Goal: Information Seeking & Learning: Learn about a topic

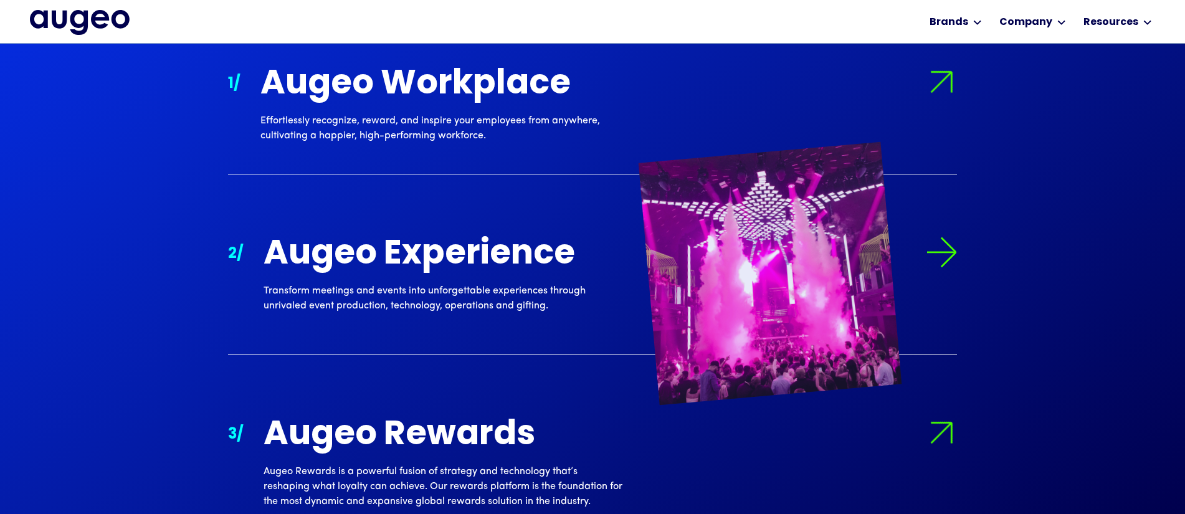
scroll to position [1247, 0]
click at [941, 242] on img at bounding box center [941, 252] width 31 height 31
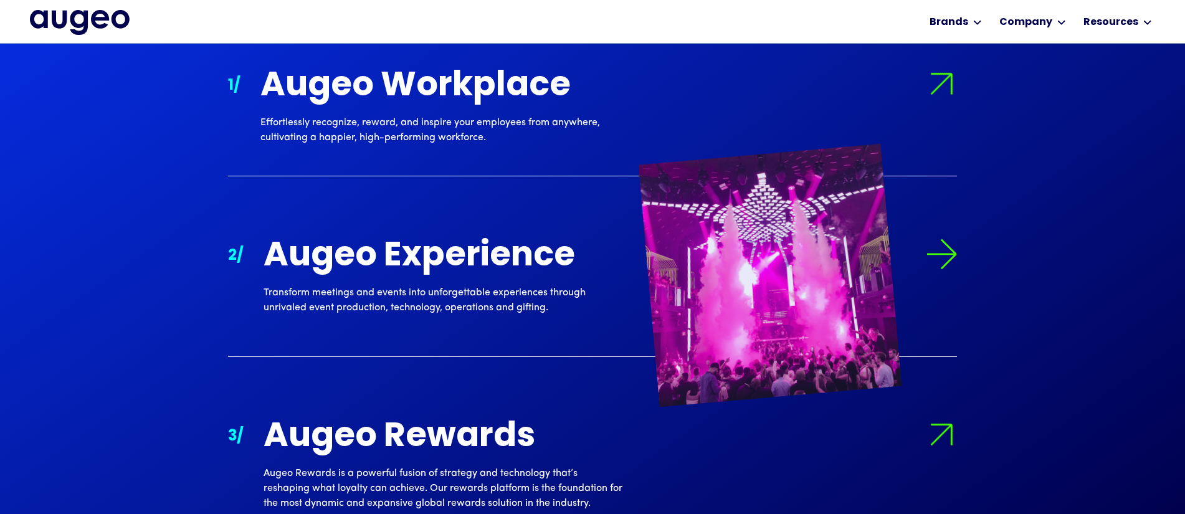
scroll to position [1245, 0]
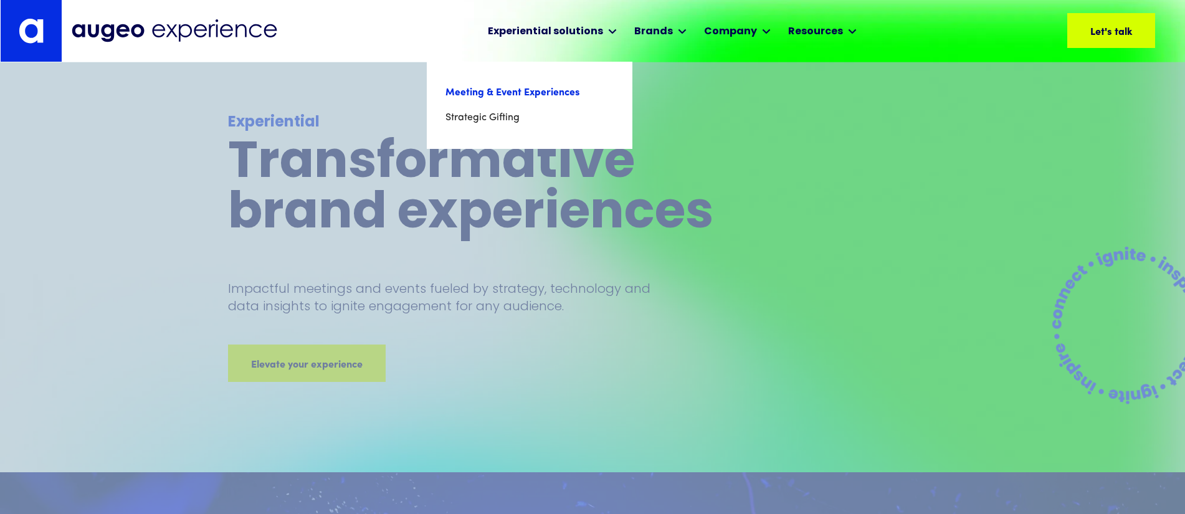
scroll to position [1, 0]
click at [548, 94] on link "Meeting & Event Experiences" at bounding box center [529, 92] width 168 height 25
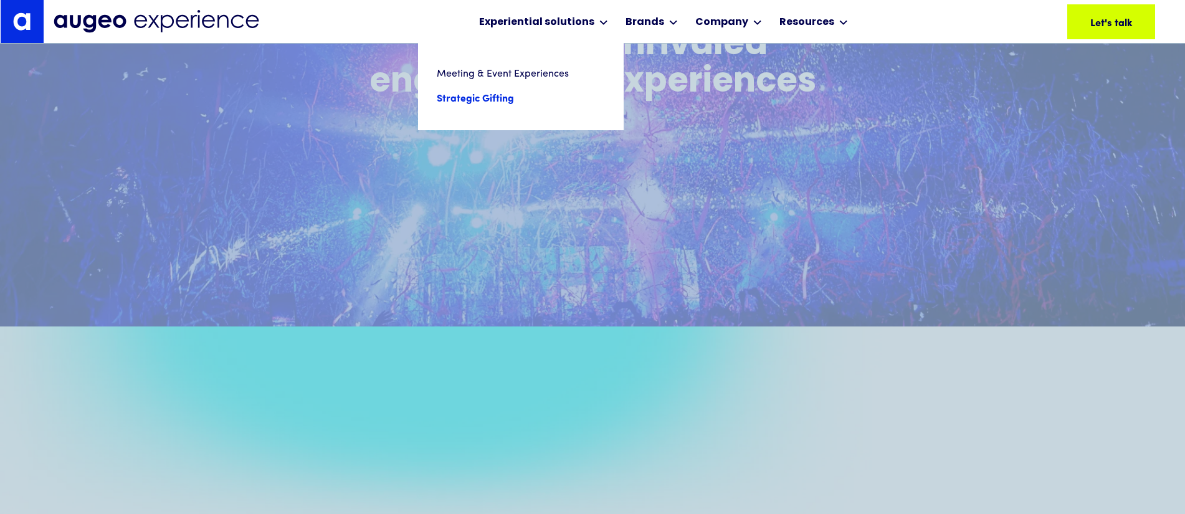
scroll to position [644, 0]
click at [492, 96] on link "Strategic Gifting" at bounding box center [521, 99] width 168 height 25
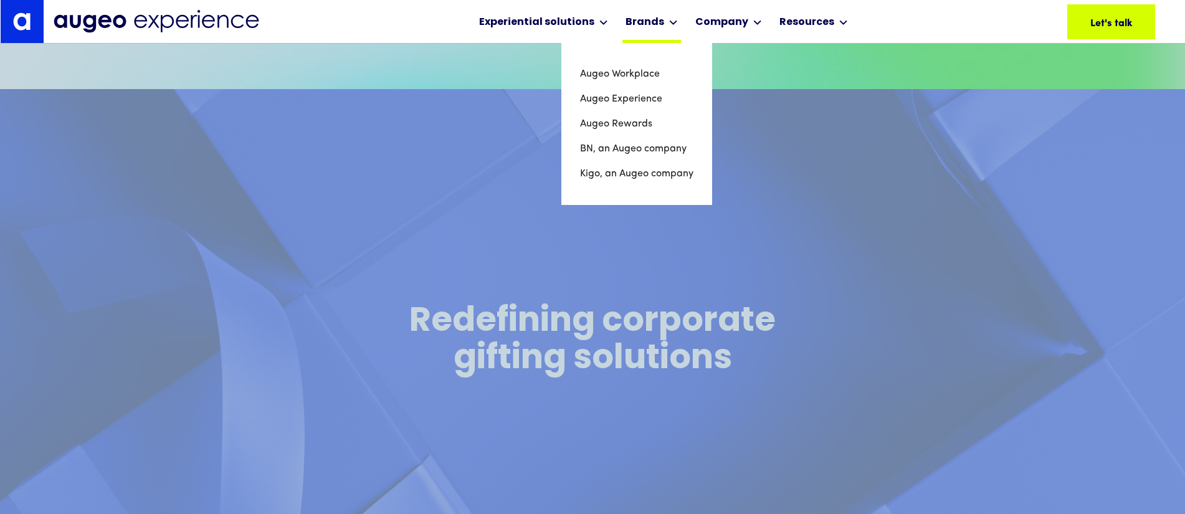
scroll to position [366, 0]
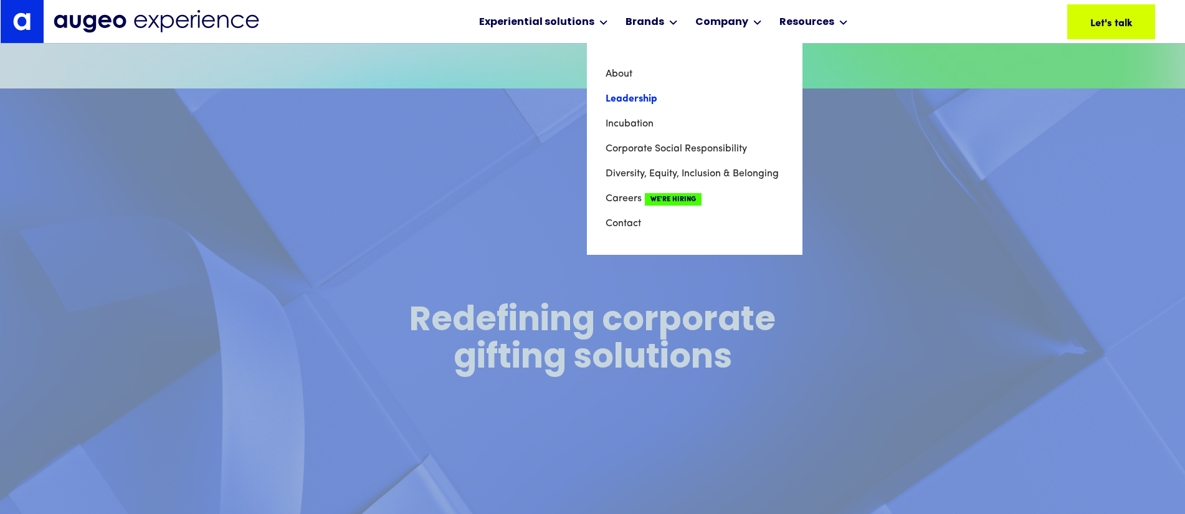
click at [631, 105] on link "Leadership" at bounding box center [695, 99] width 178 height 25
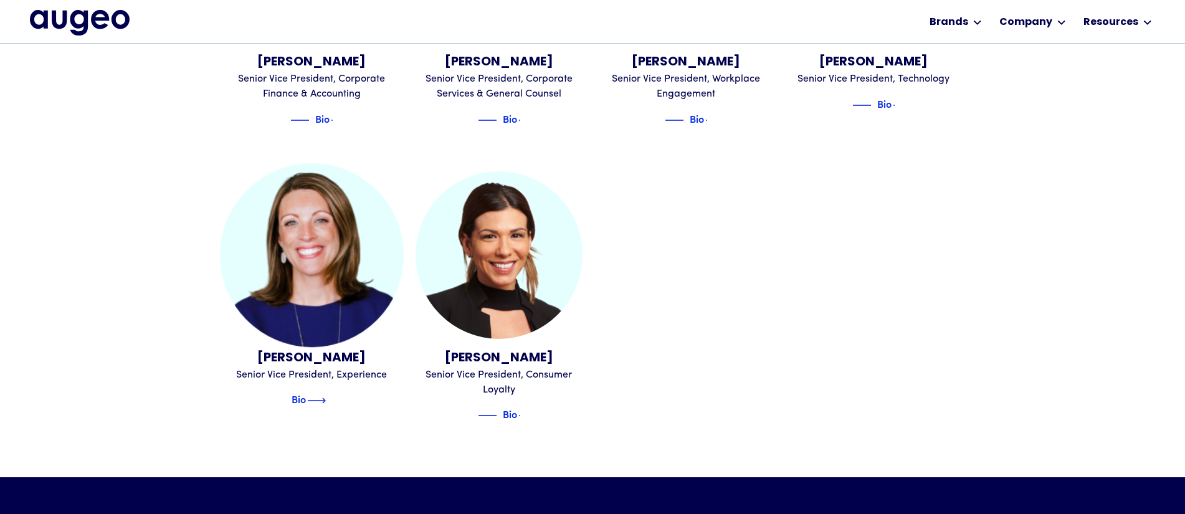
scroll to position [1480, 0]
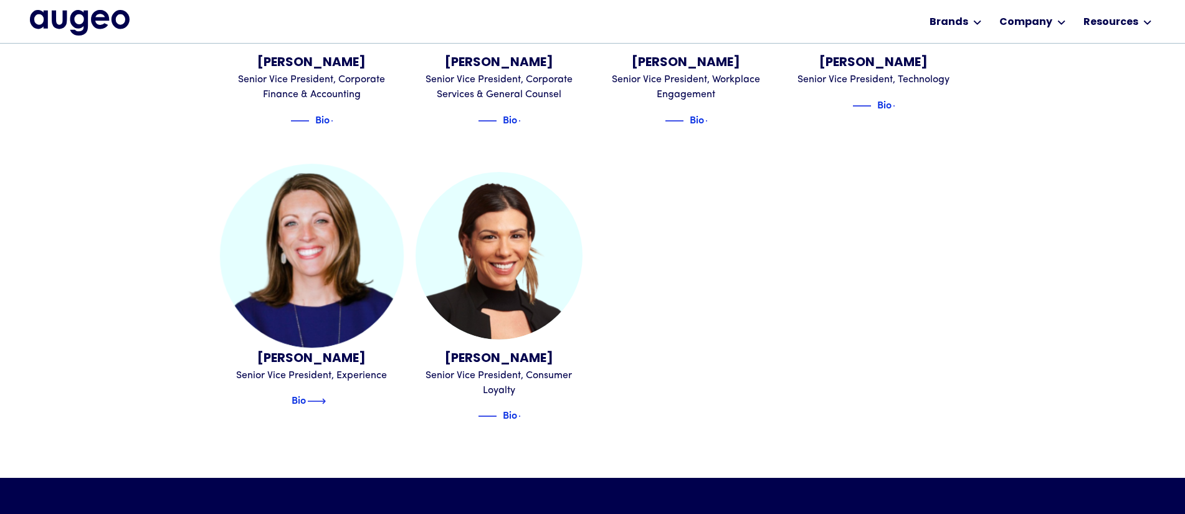
click at [326, 394] on img at bounding box center [316, 401] width 19 height 15
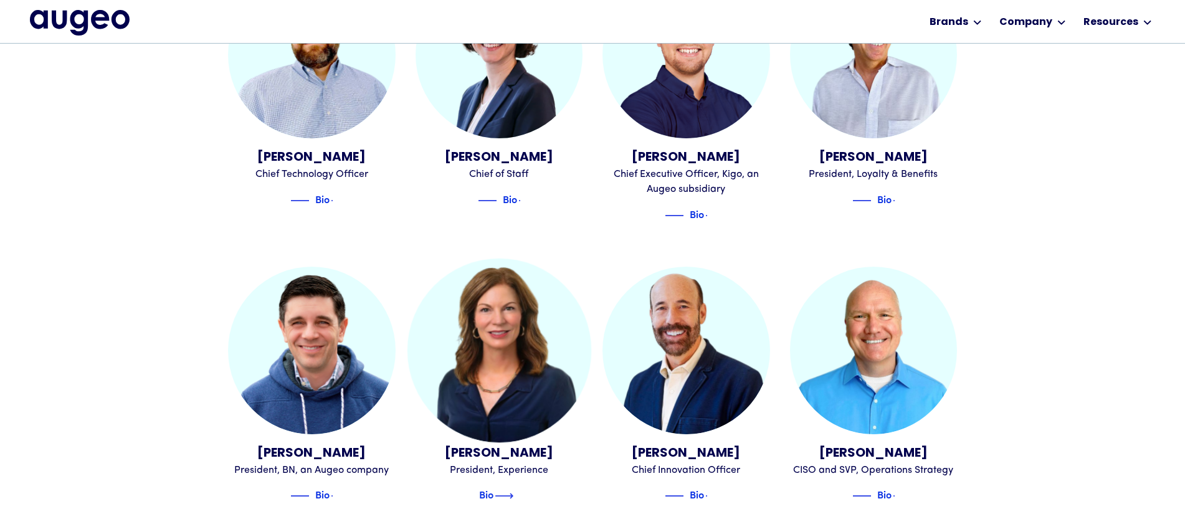
scroll to position [810, 0]
click at [493, 486] on div "Bio" at bounding box center [486, 493] width 14 height 15
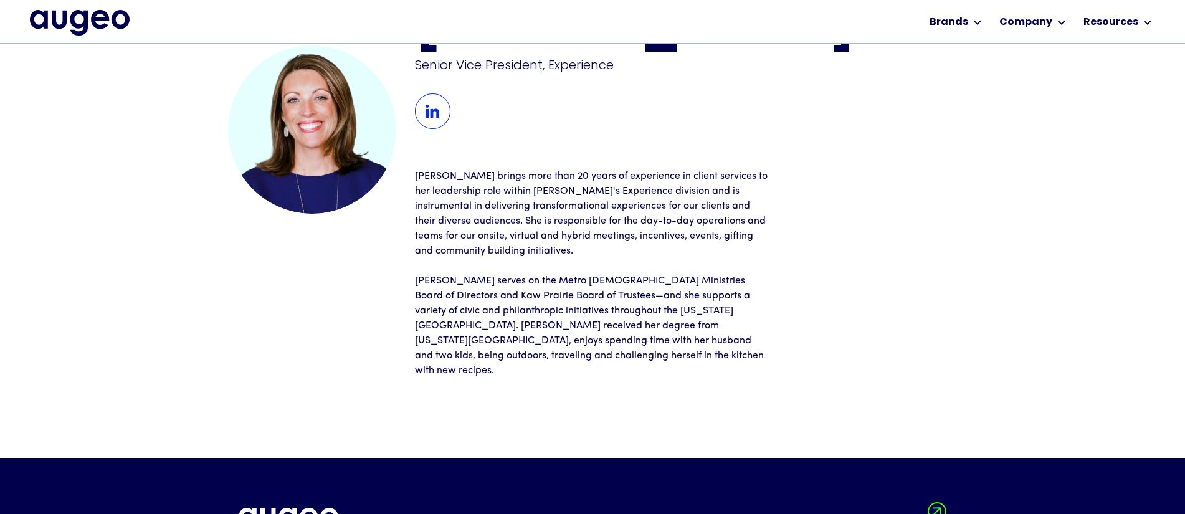
scroll to position [81, 0]
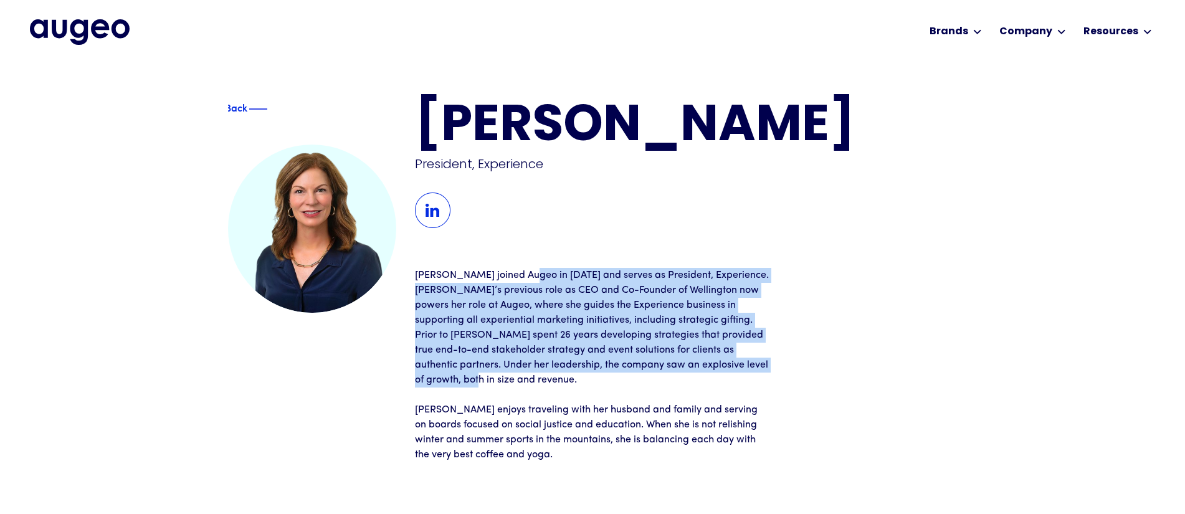
drag, startPoint x: 525, startPoint y: 274, endPoint x: 520, endPoint y: 374, distance: 99.8
click at [520, 374] on p "[PERSON_NAME] joined Augeo in [DATE] and serves as President, Experience. [PERS…" at bounding box center [592, 328] width 355 height 120
click at [528, 367] on p "Joan joined Augeo in 2021 and serves as President, Experience. Joan’s previous …" at bounding box center [592, 328] width 355 height 120
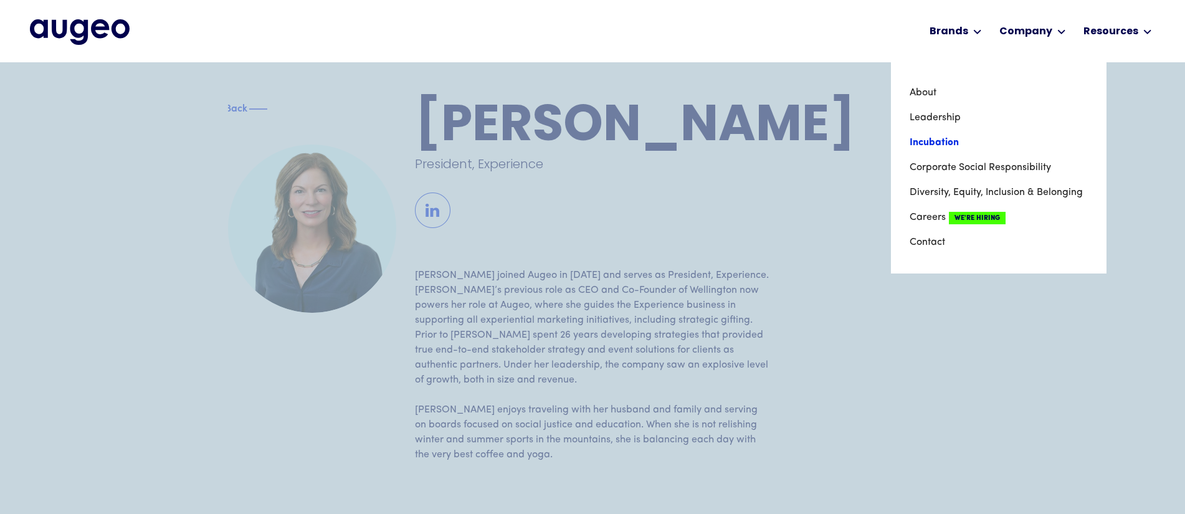
click at [956, 143] on link "Incubation" at bounding box center [999, 142] width 178 height 25
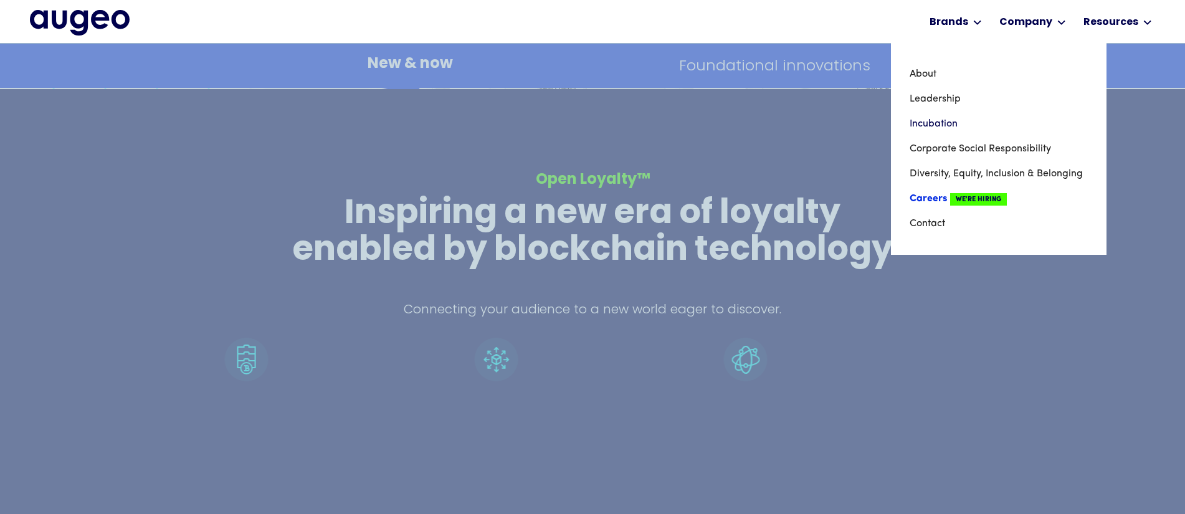
scroll to position [1892, 0]
click at [931, 221] on link "Contact" at bounding box center [999, 223] width 178 height 25
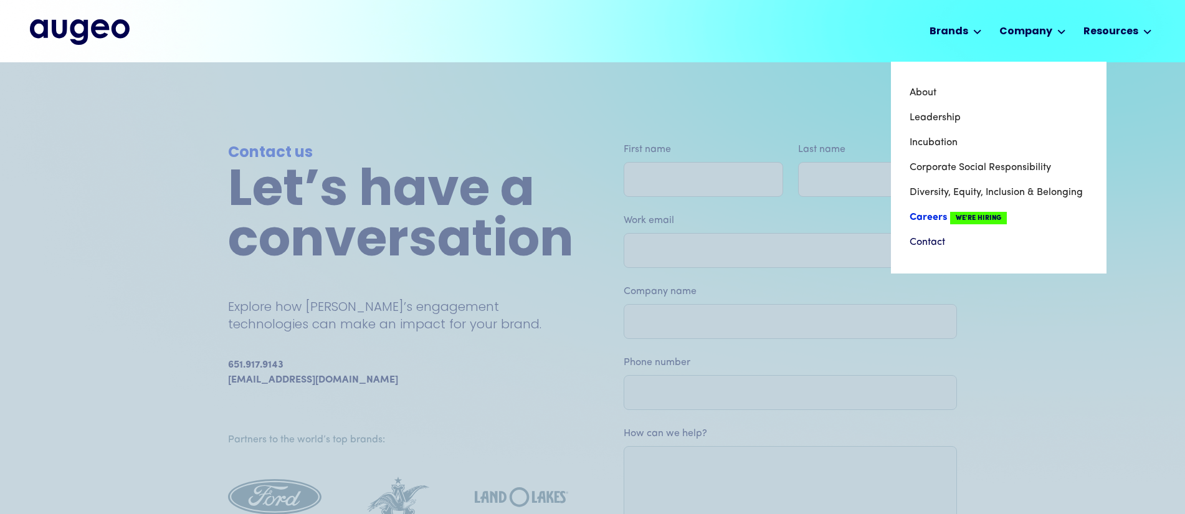
click at [933, 219] on link "Careers We're Hiring" at bounding box center [999, 217] width 178 height 25
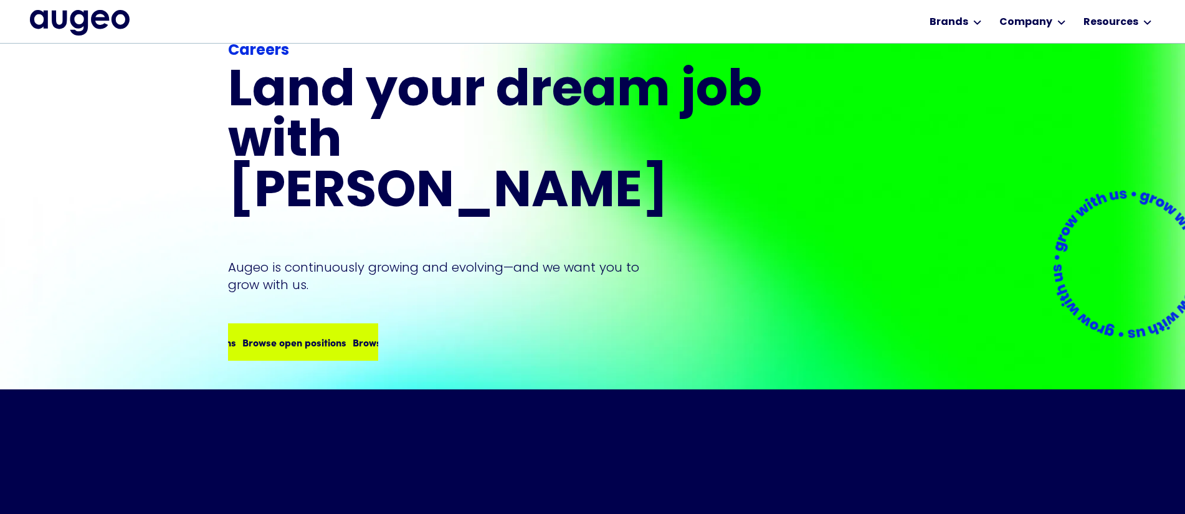
scroll to position [93, 0]
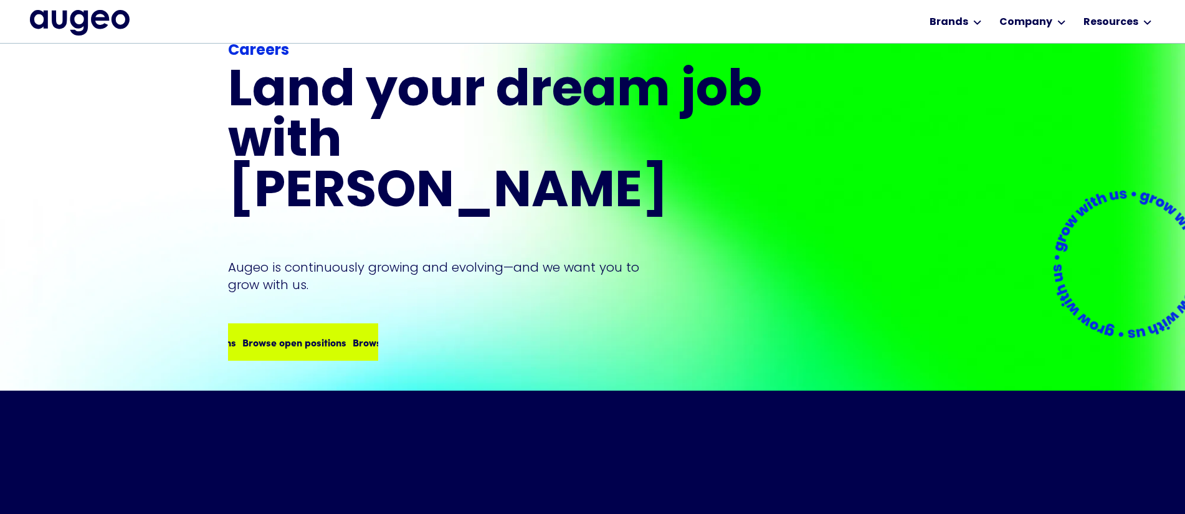
click at [351, 335] on div "Browse open positions" at bounding box center [397, 342] width 104 height 15
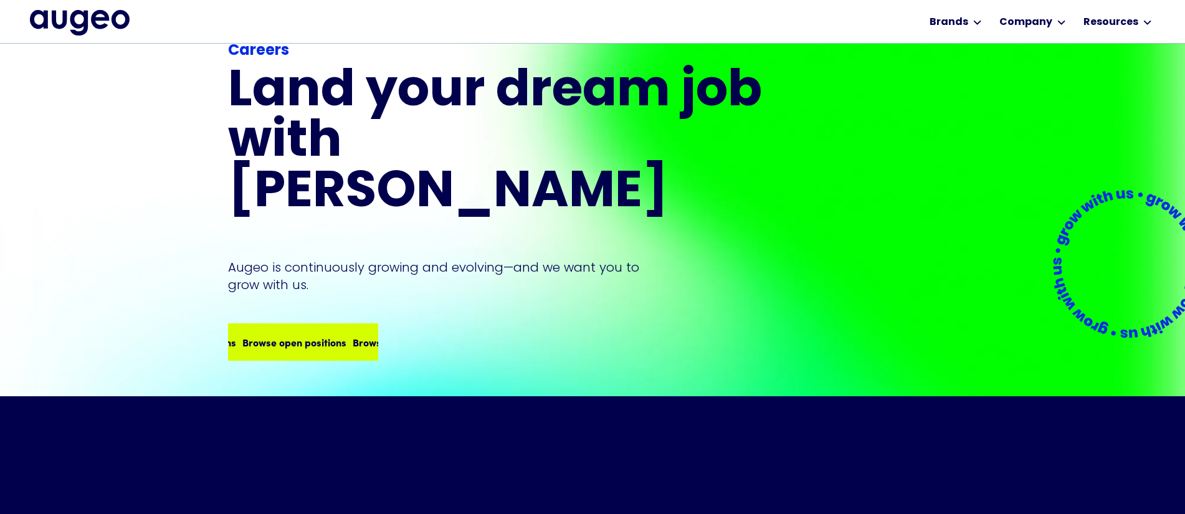
scroll to position [87, 0]
